Goal: Browse casually: Explore the website without a specific task or goal

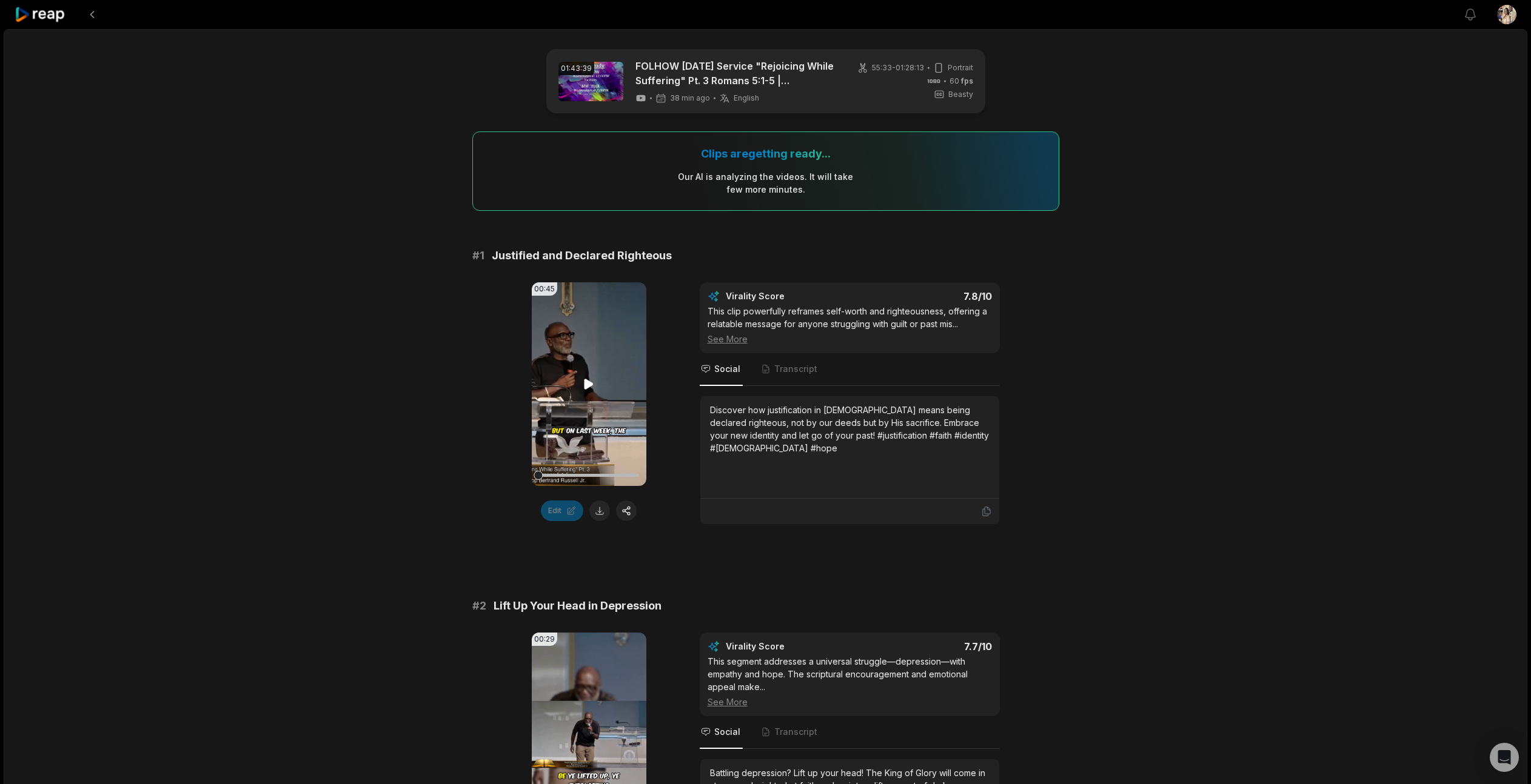
click at [589, 381] on icon at bounding box center [589, 384] width 9 height 10
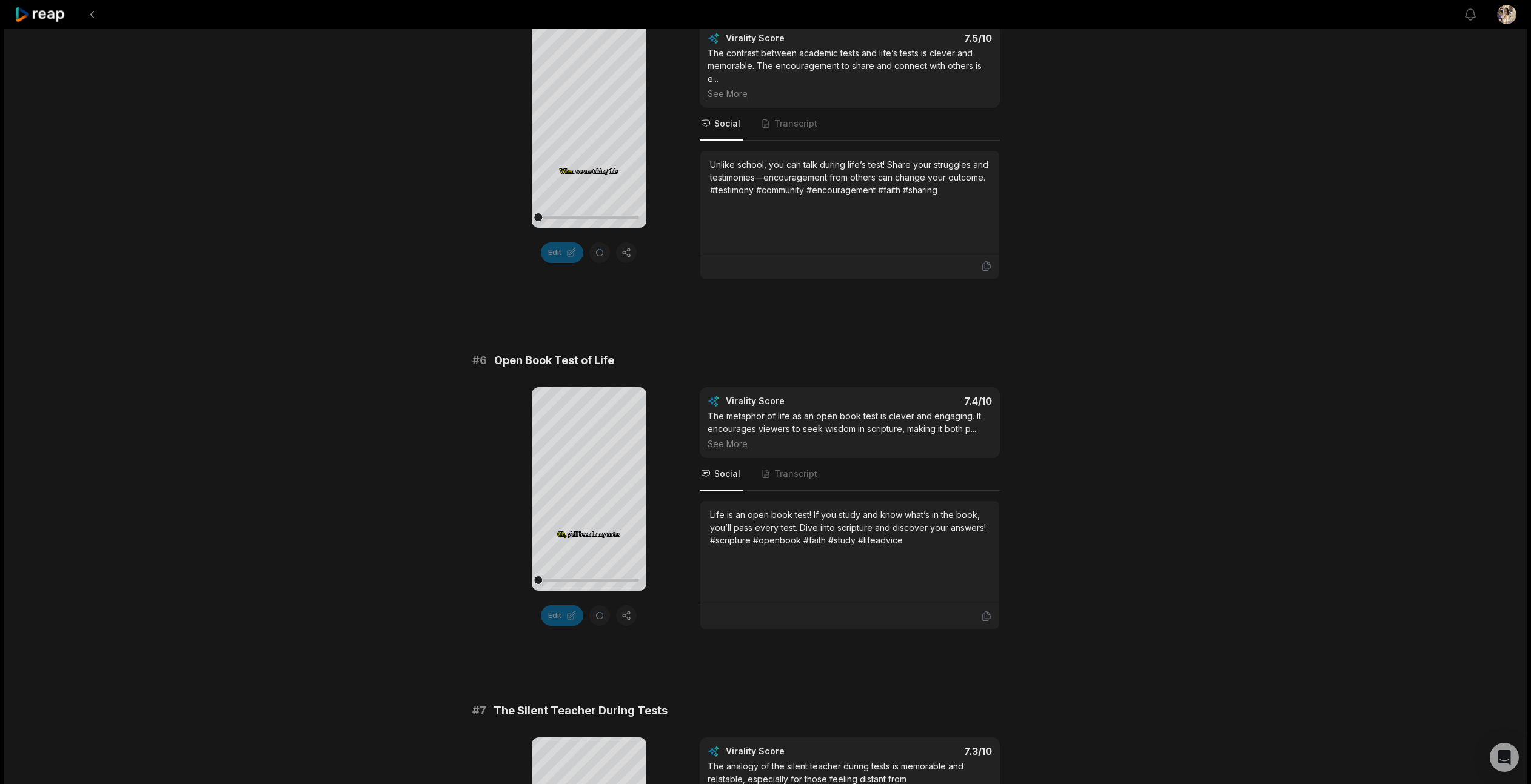
scroll to position [1675, 0]
click at [591, 487] on icon at bounding box center [589, 486] width 9 height 10
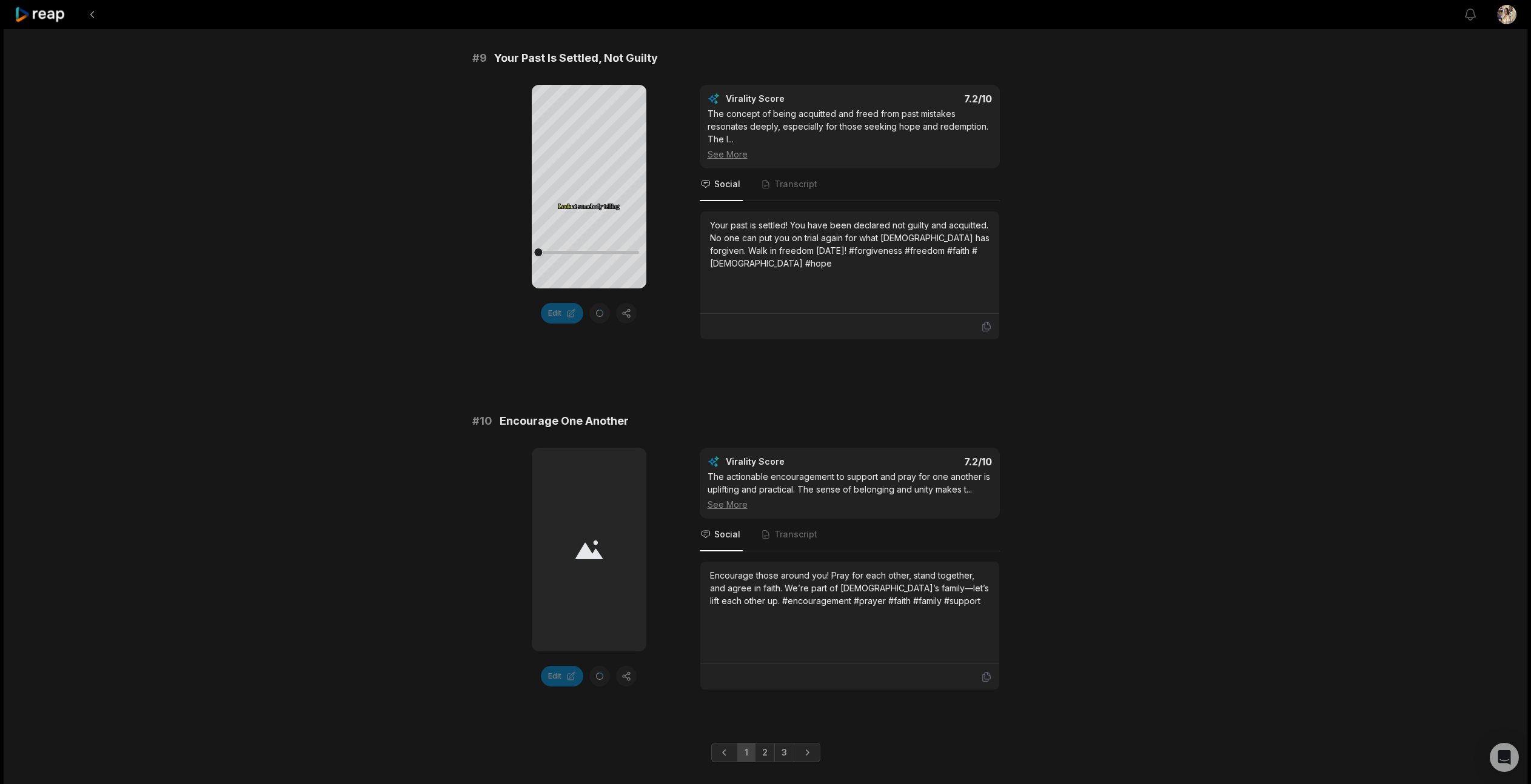
scroll to position [3053, 0]
click at [763, 742] on link "2" at bounding box center [765, 751] width 20 height 20
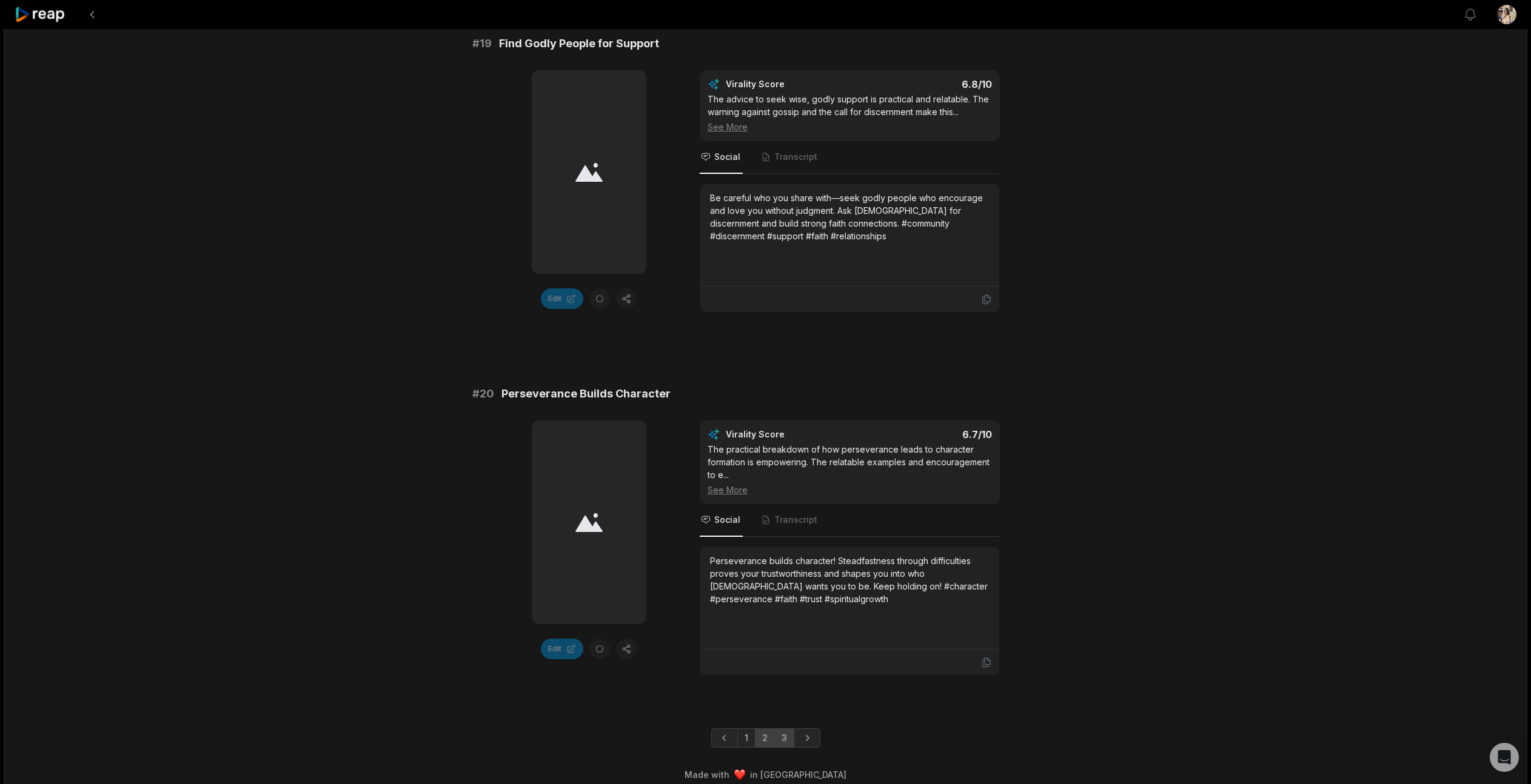
click at [783, 729] on link "3" at bounding box center [784, 738] width 20 height 20
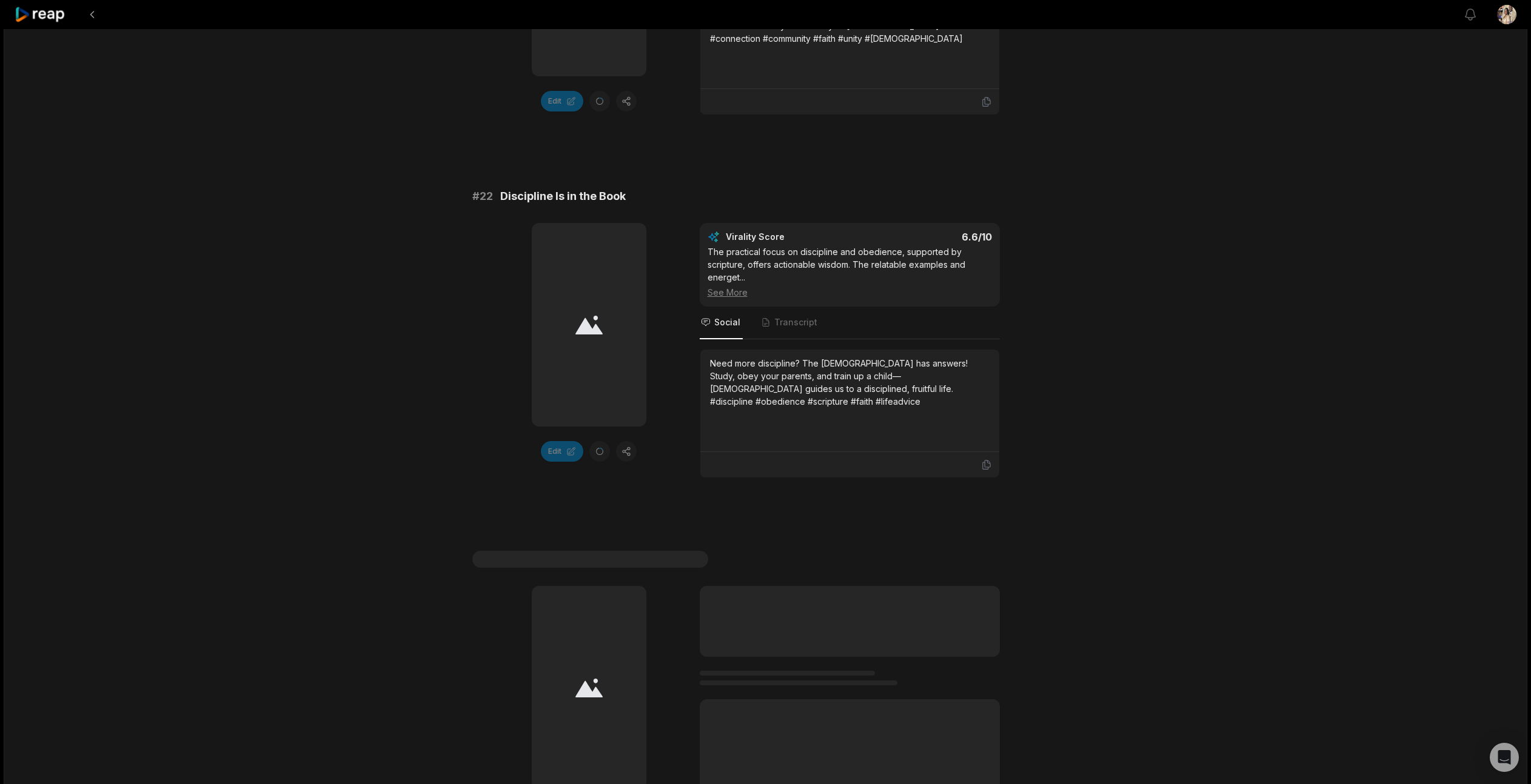
scroll to position [575, 0]
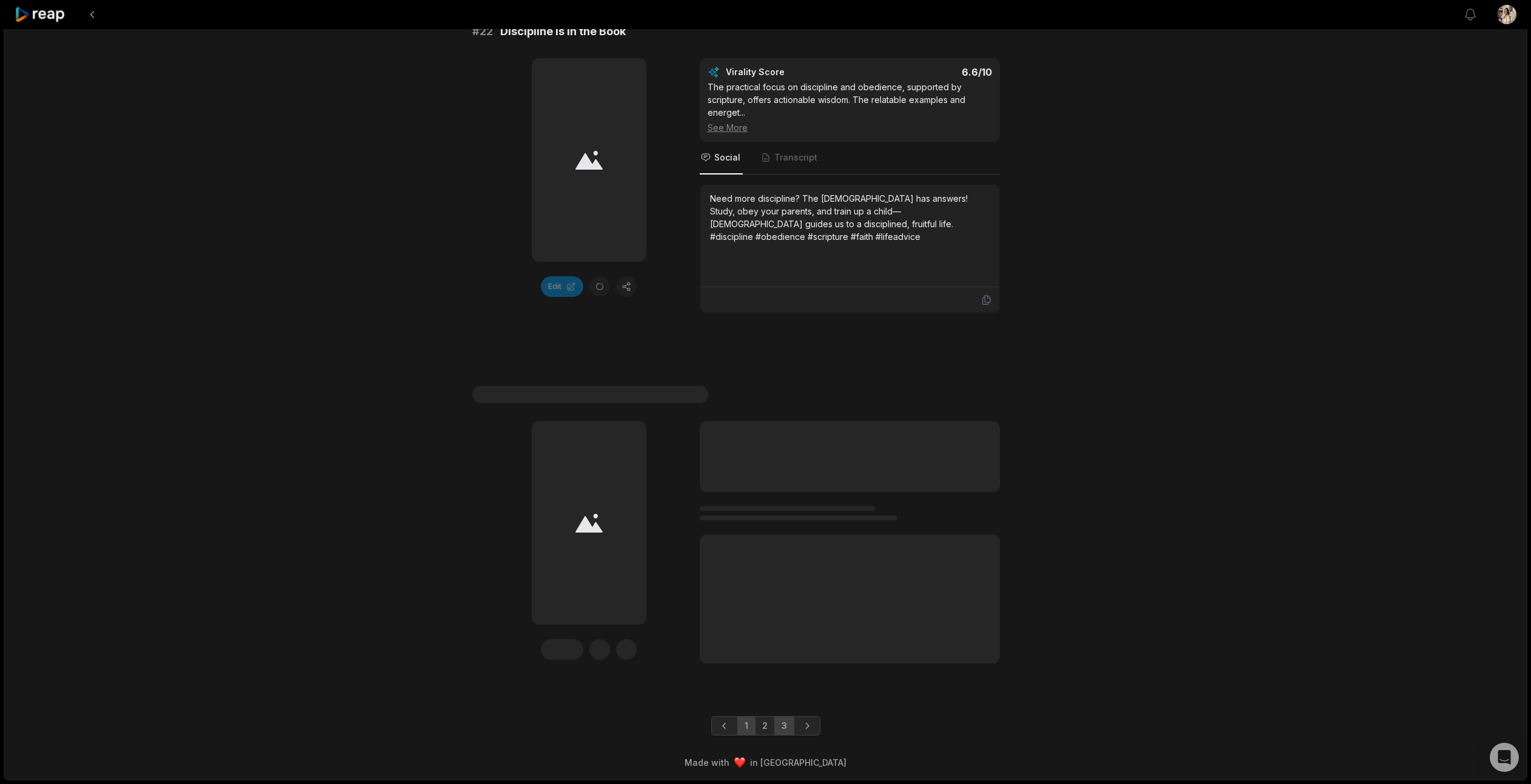
click at [743, 725] on link "1" at bounding box center [746, 726] width 18 height 20
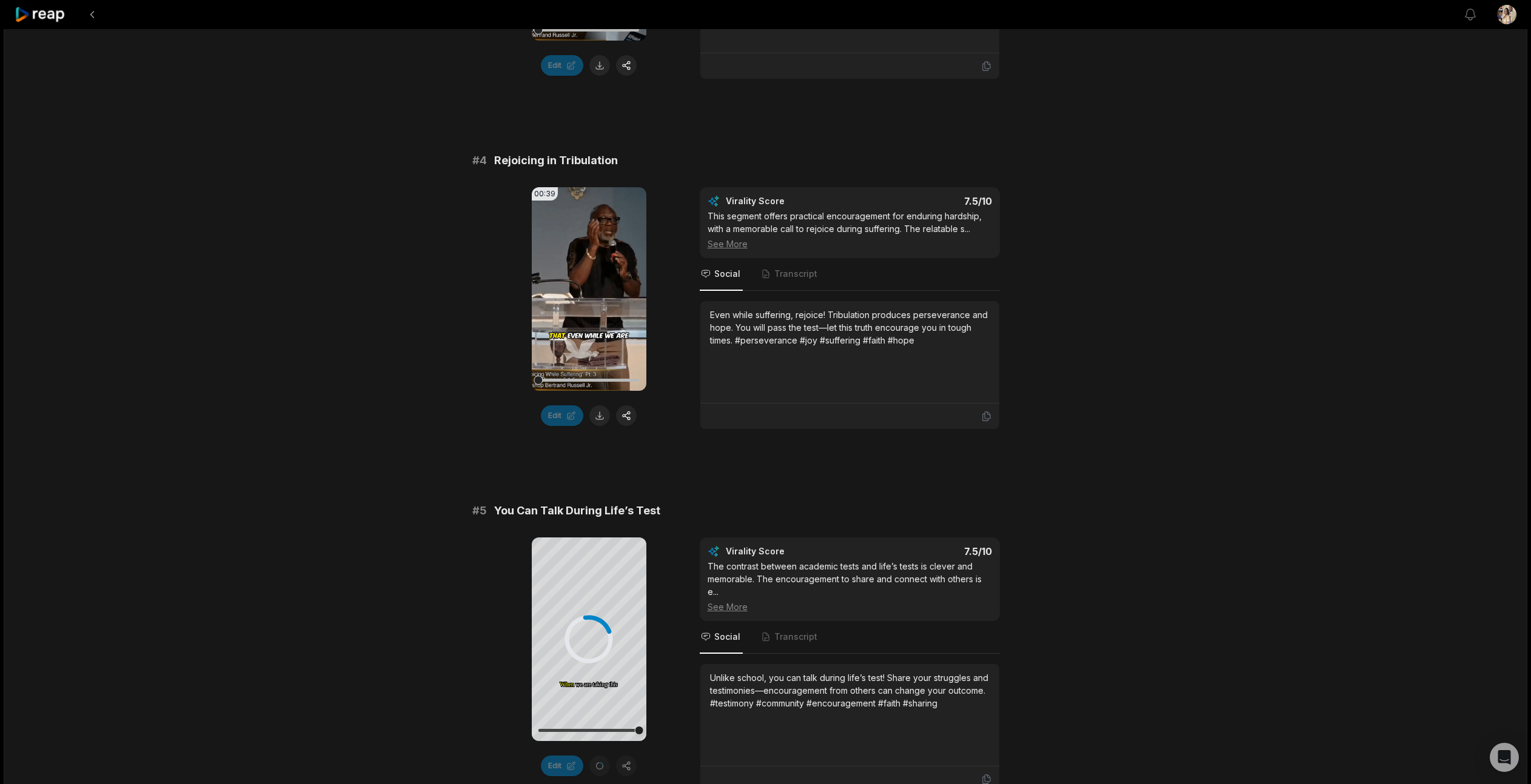
scroll to position [0, 0]
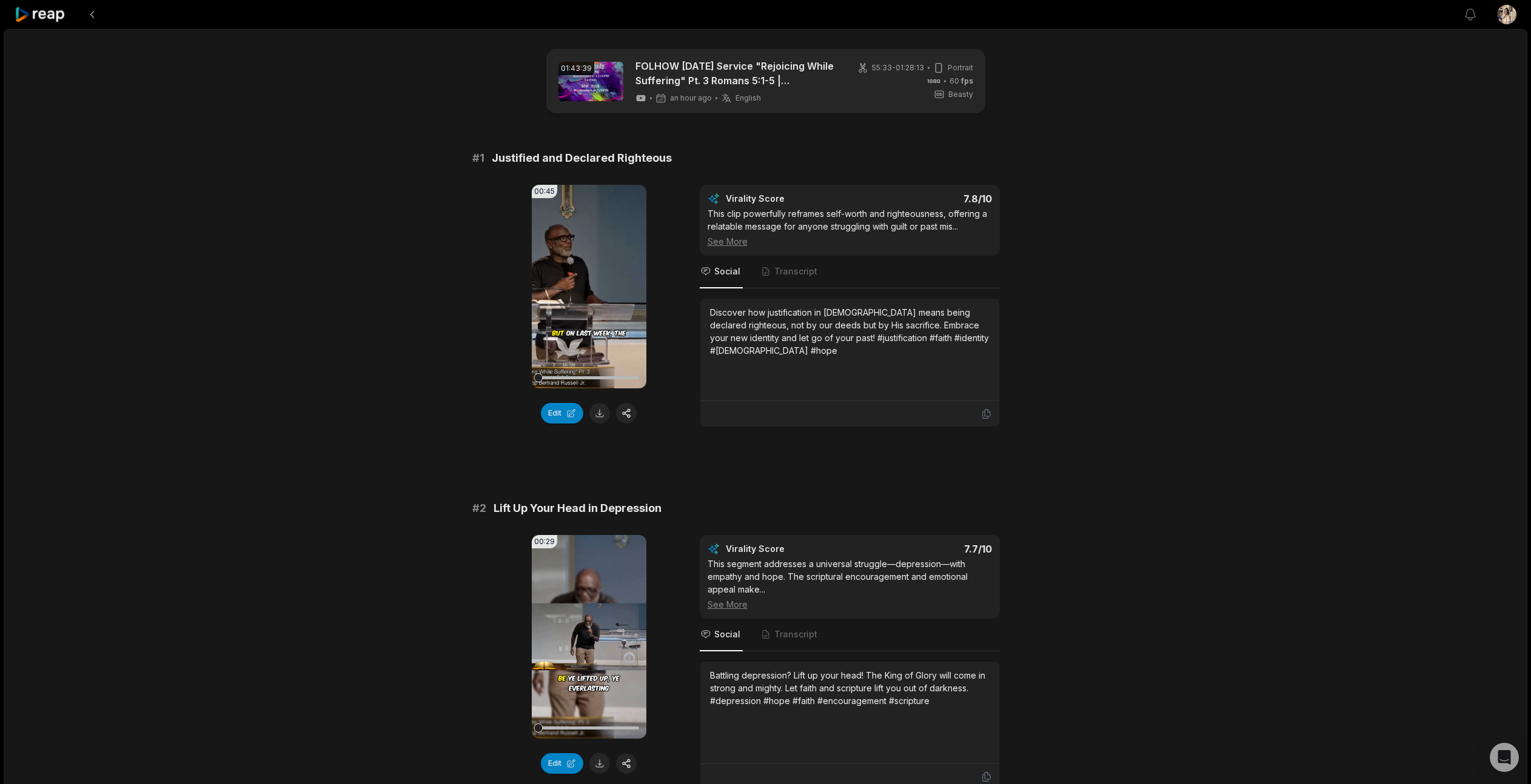
click at [55, 9] on icon at bounding box center [40, 15] width 51 height 16
